Goal: Communication & Community: Answer question/provide support

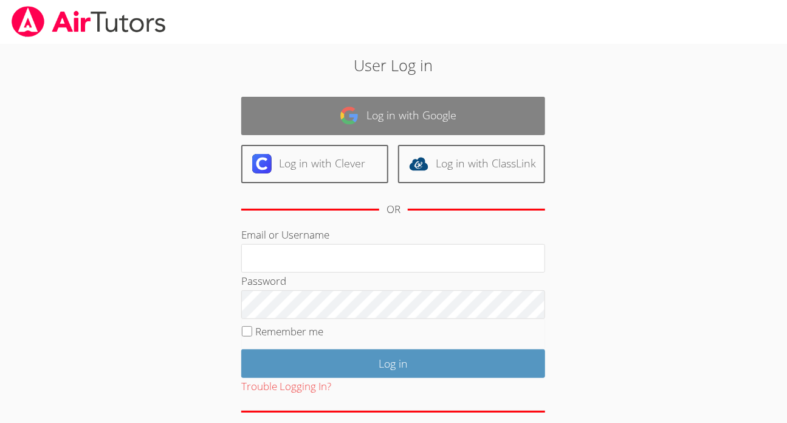
click at [406, 131] on link "Log in with Google" at bounding box center [393, 116] width 304 height 38
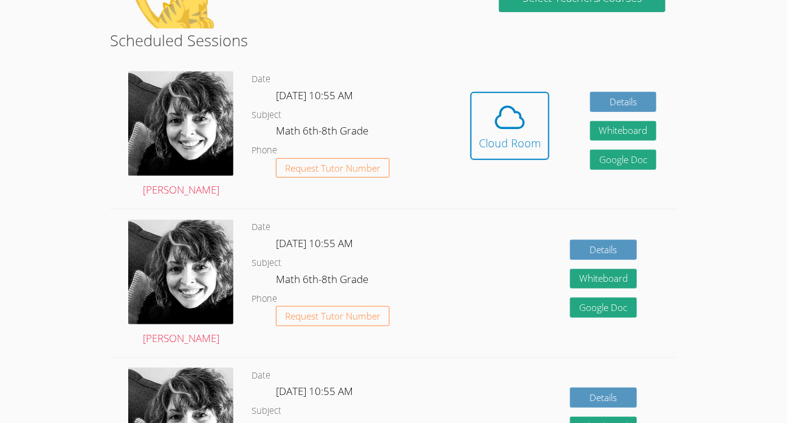
scroll to position [291, 0]
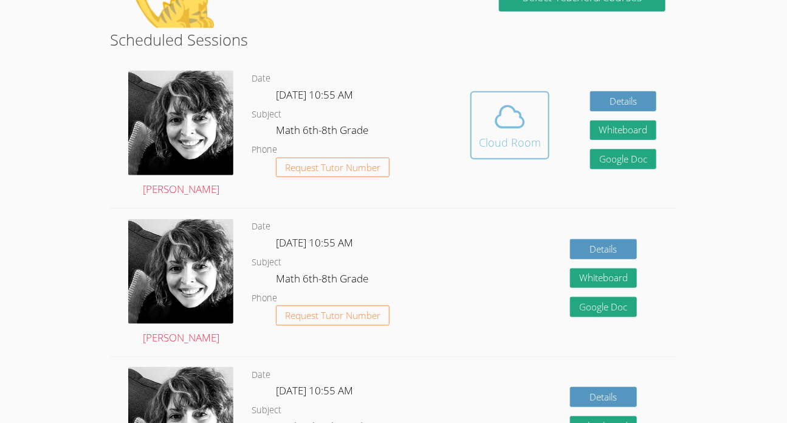
click at [506, 108] on icon at bounding box center [510, 117] width 34 height 34
click at [518, 120] on icon at bounding box center [510, 117] width 34 height 34
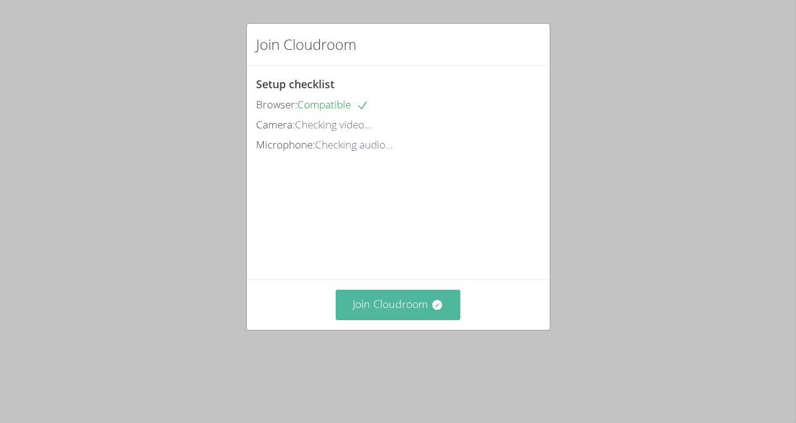
click at [414, 319] on button "Join Cloudroom" at bounding box center [398, 304] width 125 height 30
click at [391, 319] on button "Join Cloudroom" at bounding box center [398, 304] width 125 height 30
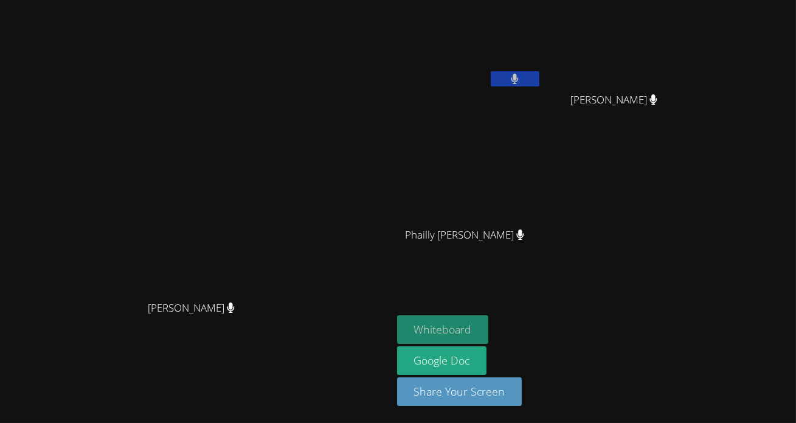
click at [489, 329] on button "Whiteboard" at bounding box center [443, 329] width 92 height 29
click at [511, 69] on video at bounding box center [469, 45] width 145 height 81
click at [539, 80] on button at bounding box center [515, 78] width 49 height 15
click at [542, 97] on div "[PERSON_NAME] [PERSON_NAME]" at bounding box center [469, 70] width 145 height 130
click at [521, 81] on icon at bounding box center [514, 79] width 13 height 10
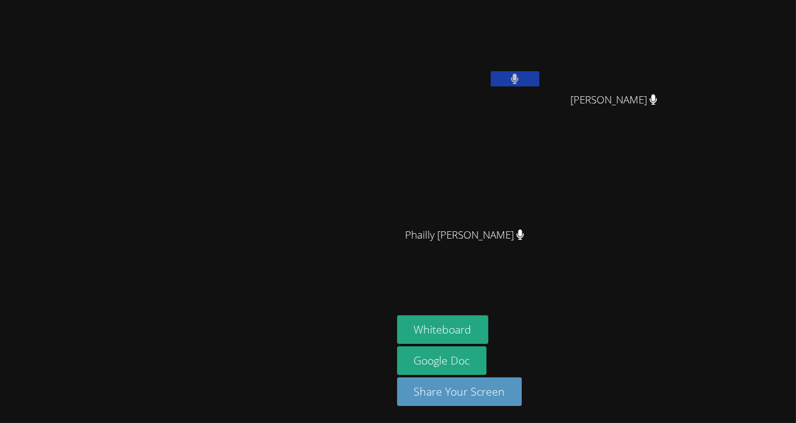
click at [542, 57] on video at bounding box center [469, 45] width 145 height 81
click at [542, 67] on video at bounding box center [469, 45] width 145 height 81
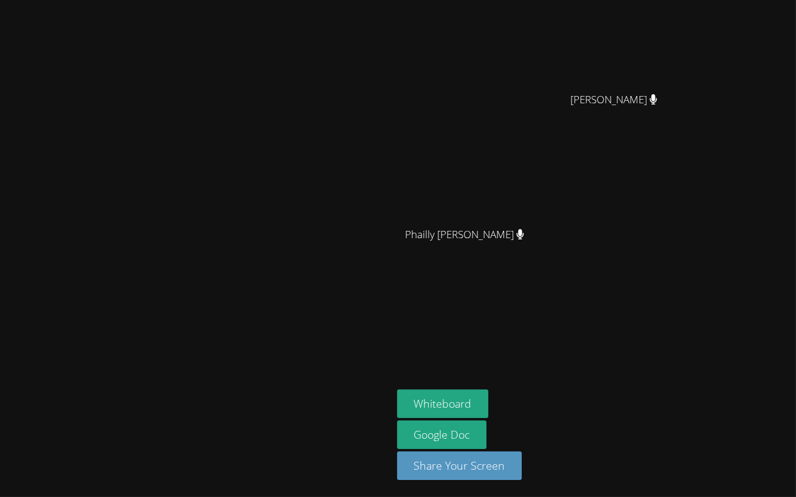
click at [583, 195] on video at bounding box center [398, 248] width 796 height 497
click at [561, 249] on video at bounding box center [398, 248] width 796 height 497
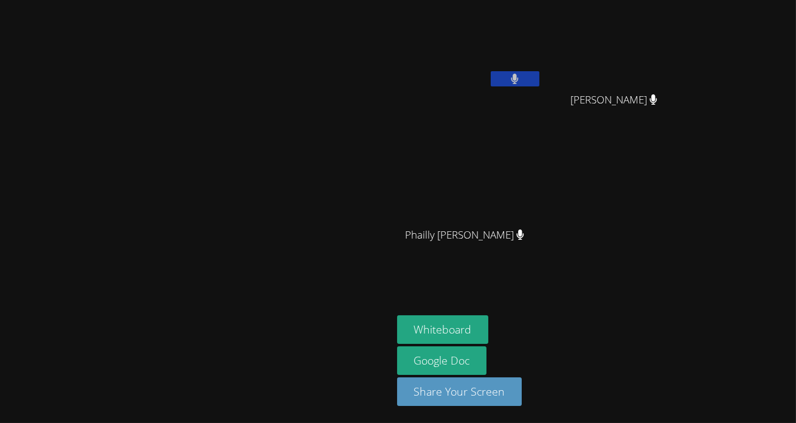
click at [539, 71] on button at bounding box center [515, 78] width 49 height 15
click at [521, 79] on icon at bounding box center [514, 79] width 13 height 10
click at [519, 79] on icon at bounding box center [514, 79] width 7 height 10
click at [696, 225] on aside "[PERSON_NAME] [PERSON_NAME] [PERSON_NAME] [PERSON_NAME] Phailly [PERSON_NAME] […" at bounding box center [544, 211] width 304 height 423
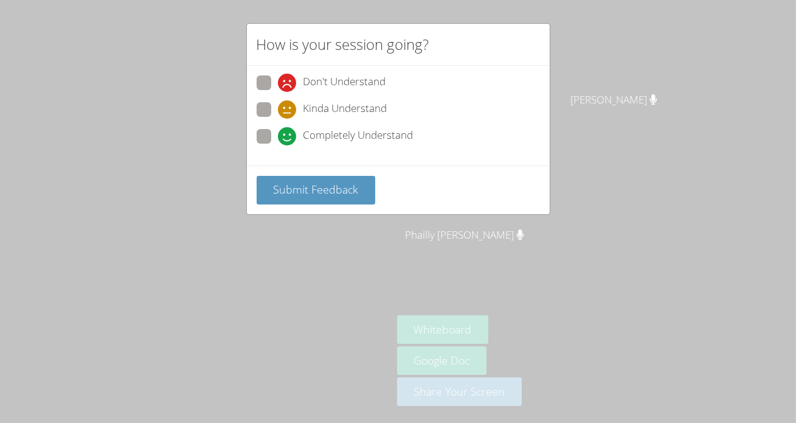
click at [278, 145] on span at bounding box center [278, 145] width 0 height 0
click at [278, 139] on input "Completely Understand" at bounding box center [283, 134] width 10 height 10
radio input "true"
click at [276, 160] on div "Don't Understand Kinda Understand Completely Understand" at bounding box center [398, 116] width 303 height 100
click at [278, 188] on span "Submit Feedback" at bounding box center [315, 189] width 85 height 15
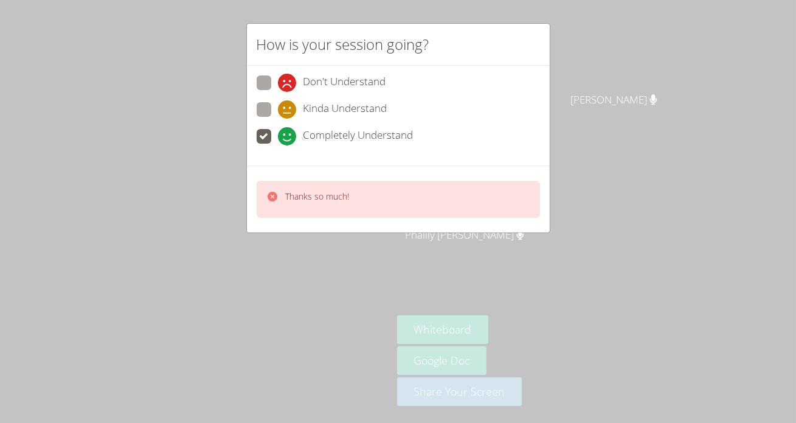
click at [326, 185] on div "Thanks so much!" at bounding box center [398, 199] width 283 height 37
click at [343, 195] on p "Thanks so much!" at bounding box center [318, 196] width 64 height 12
click at [286, 197] on p "Thanks so much!" at bounding box center [318, 196] width 64 height 12
click at [272, 195] on icon at bounding box center [272, 196] width 12 height 12
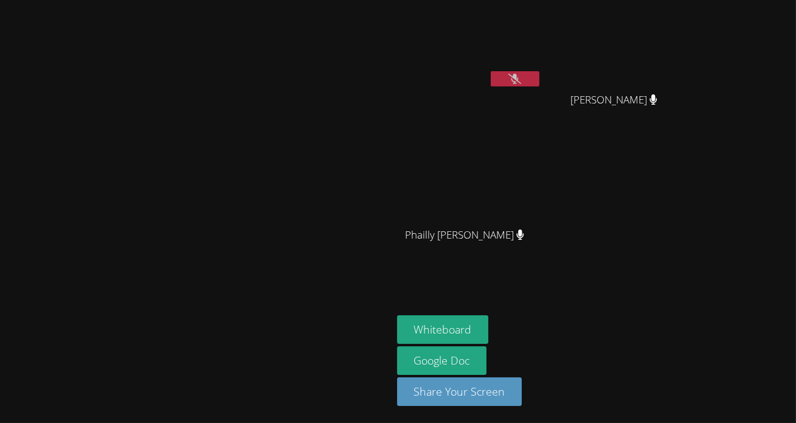
click at [539, 85] on button at bounding box center [515, 78] width 49 height 15
click at [491, 71] on button at bounding box center [515, 78] width 49 height 15
